Goal: Information Seeking & Learning: Learn about a topic

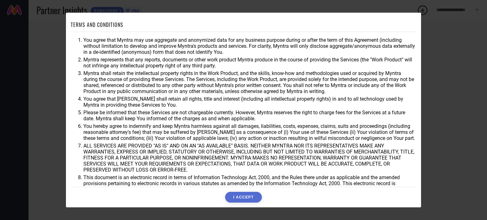
click at [244, 196] on button "I ACCEPT" at bounding box center [243, 197] width 36 height 11
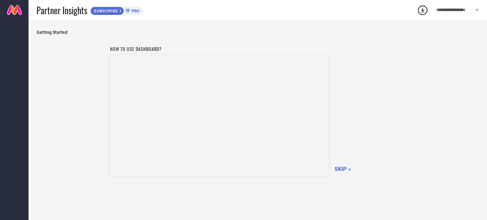
click at [345, 167] on span "SKIP »" at bounding box center [342, 169] width 16 height 7
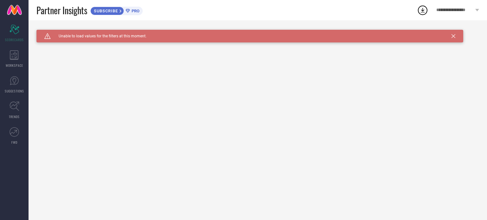
click at [454, 36] on icon at bounding box center [453, 36] width 4 height 4
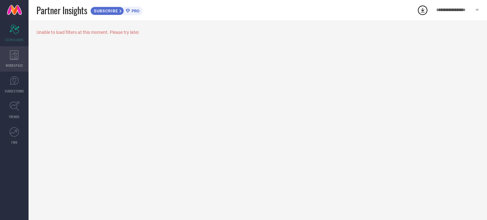
click at [12, 62] on div "WORKSPACE" at bounding box center [14, 58] width 29 height 25
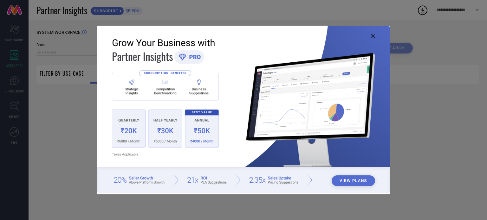
type input "1 STOP FASHION"
type input "All"
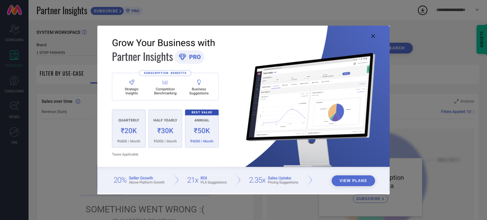
click at [373, 35] on icon at bounding box center [373, 36] width 4 height 4
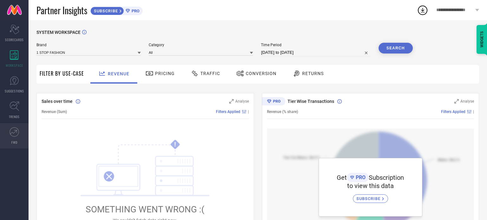
click at [15, 129] on icon at bounding box center [15, 132] width 10 height 10
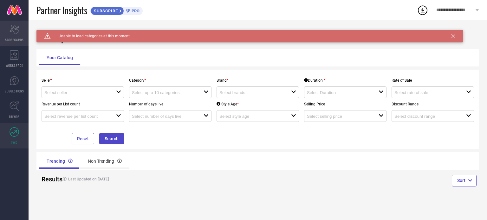
click at [13, 31] on icon at bounding box center [15, 30] width 10 height 10
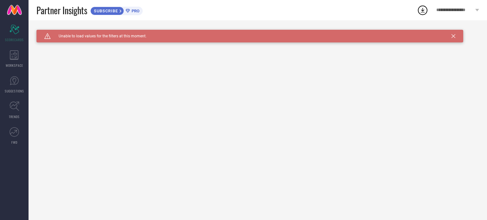
click at [136, 9] on span "PRO" at bounding box center [135, 11] width 10 height 5
drag, startPoint x: 457, startPoint y: 37, endPoint x: 451, endPoint y: 36, distance: 6.1
click at [451, 36] on div "Caution Created with Sketch. Unable to load values for the filters at this mome…" at bounding box center [249, 36] width 427 height 13
click at [451, 36] on icon at bounding box center [453, 36] width 4 height 4
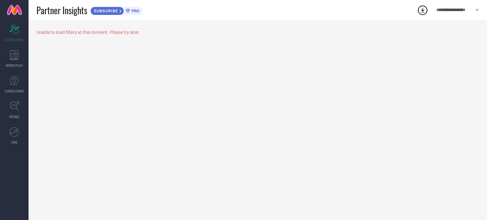
click at [425, 11] on icon at bounding box center [422, 9] width 11 height 11
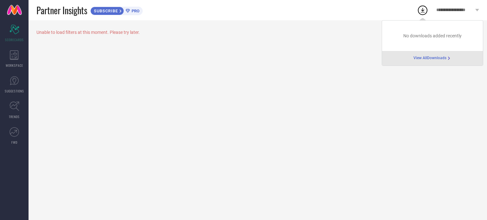
click at [434, 60] on span "View All Downloads" at bounding box center [429, 58] width 33 height 5
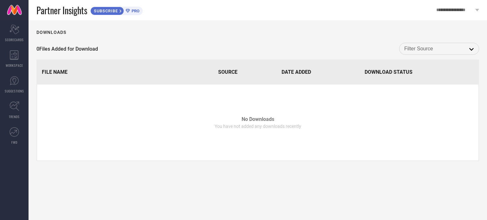
click at [422, 48] on input at bounding box center [439, 49] width 70 height 8
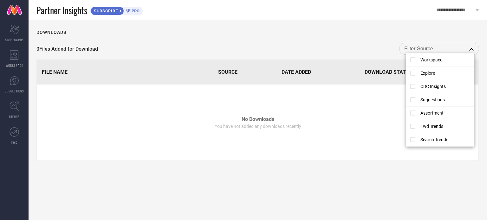
click at [345, 41] on div "Downloads 0 Files Added for Download close File Name Source Date Added Download…" at bounding box center [258, 120] width 458 height 200
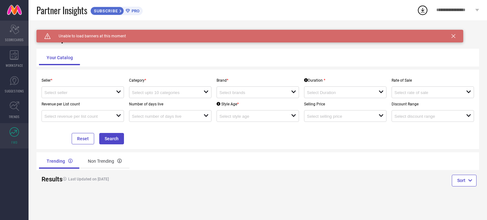
click at [16, 33] on icon "Scorecard" at bounding box center [15, 30] width 10 height 10
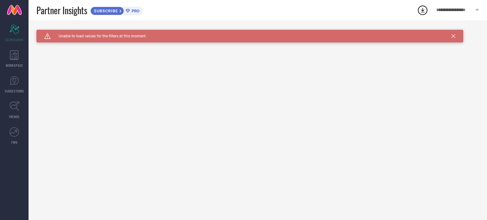
click at [221, 117] on div "Caution Created with Sketch. Unable to load values for the filters at this mome…" at bounding box center [258, 120] width 458 height 200
click at [14, 75] on link "SUGGESTIONS" at bounding box center [14, 84] width 29 height 25
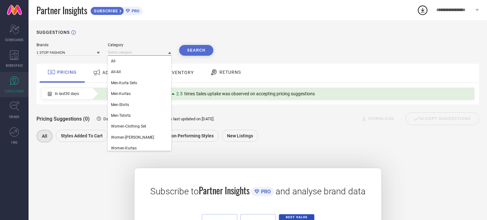
click at [114, 55] on input at bounding box center [139, 52] width 63 height 7
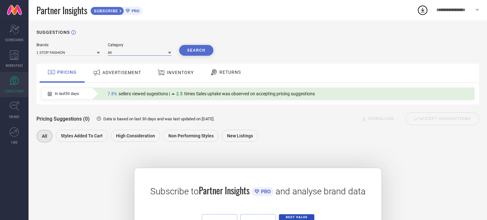
click at [114, 55] on input at bounding box center [139, 52] width 63 height 7
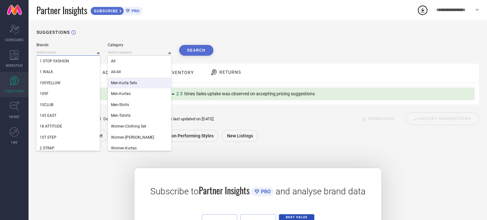
click at [76, 52] on input at bounding box center [67, 52] width 63 height 7
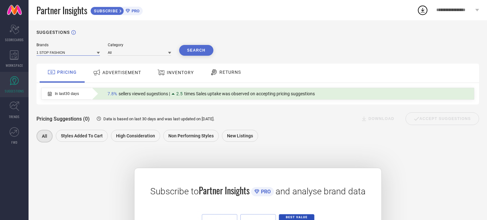
click at [76, 52] on input at bounding box center [67, 52] width 63 height 7
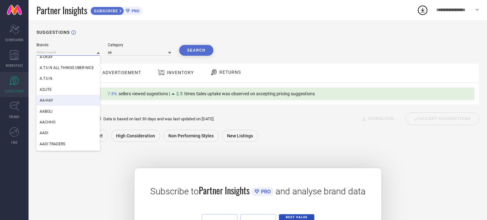
scroll to position [735, 0]
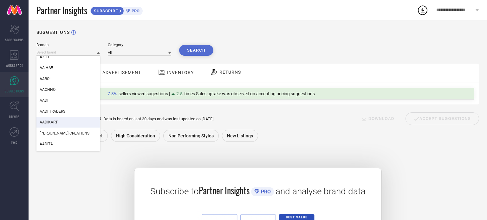
click at [191, 107] on div "Pricing Suggestions (0) Data is based on last 30 days and was last updated on 1…" at bounding box center [257, 125] width 443 height 40
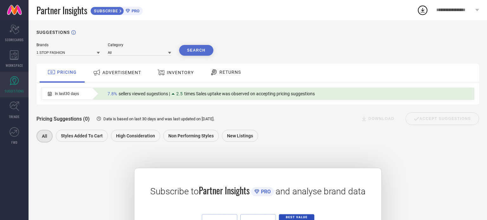
click at [12, 7] on link at bounding box center [14, 10] width 29 height 20
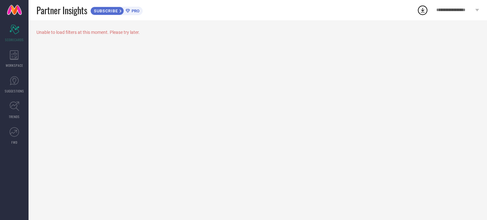
click at [466, 10] on span "**********" at bounding box center [454, 10] width 37 height 5
click at [332, 93] on div "Unable to load filters at this moment. Please try later." at bounding box center [258, 120] width 458 height 200
click at [12, 107] on icon at bounding box center [15, 106] width 10 height 10
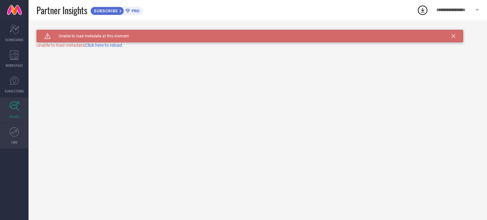
click at [9, 133] on link "FWD" at bounding box center [14, 135] width 29 height 25
